Goal: Task Accomplishment & Management: Complete application form

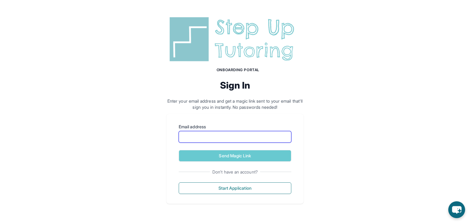
click at [229, 138] on input "Email address" at bounding box center [235, 137] width 113 height 12
type input "**********"
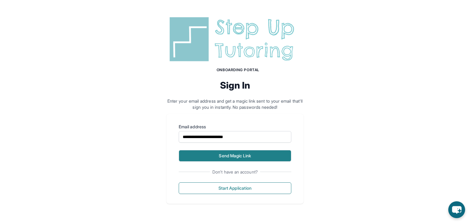
click at [233, 152] on button "Send Magic Link" at bounding box center [235, 156] width 113 height 12
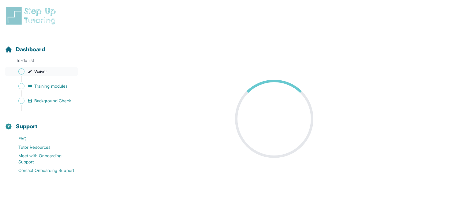
click at [21, 72] on span "Sidebar" at bounding box center [21, 72] width 6 height 6
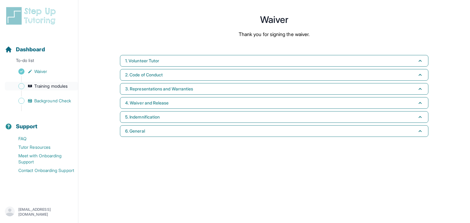
click at [27, 89] on link "Training modules" at bounding box center [41, 86] width 73 height 9
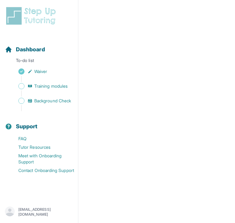
scroll to position [179, 0]
